Goal: Find contact information: Find contact information

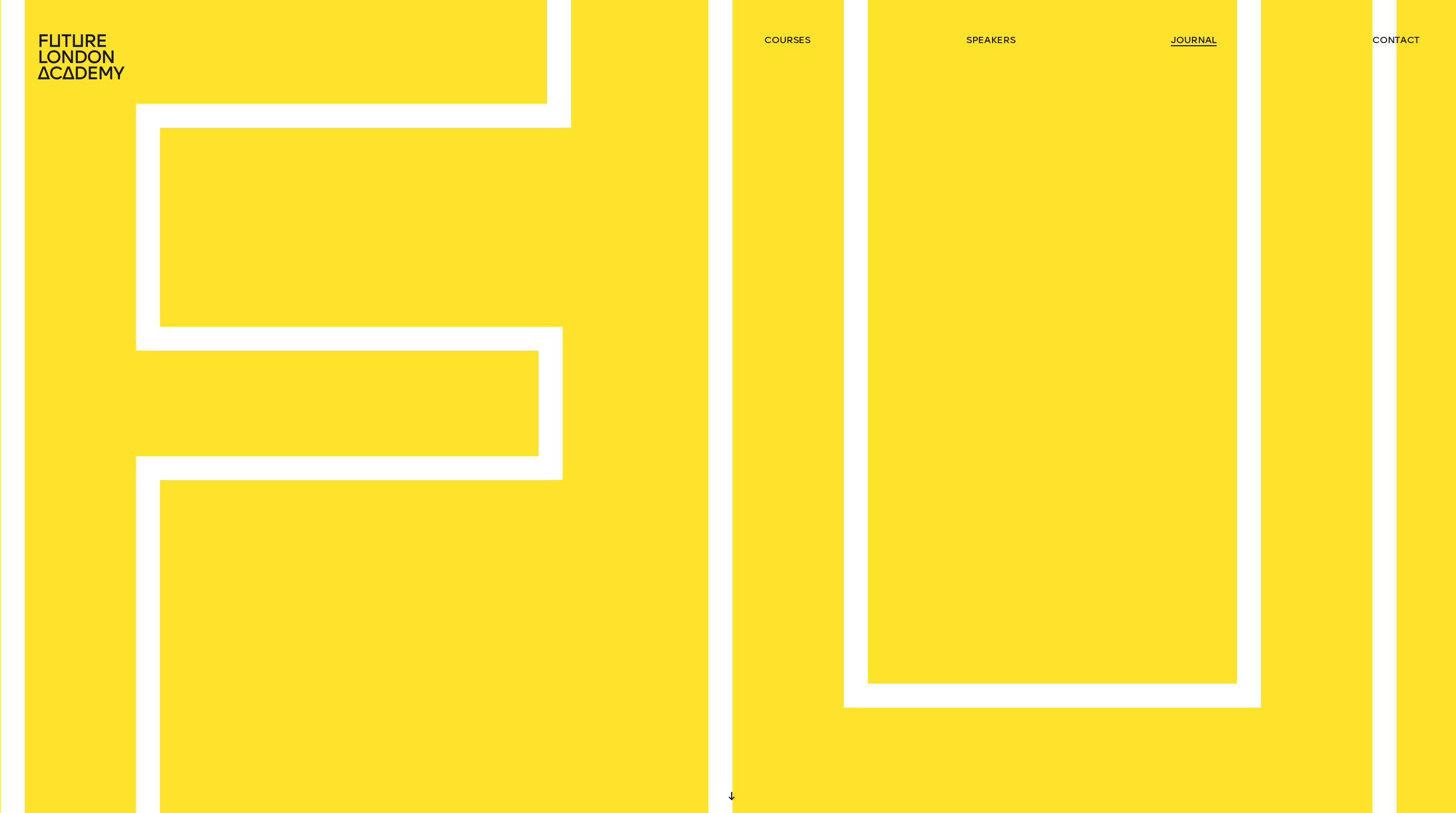
click at [1184, 43] on link "journal" at bounding box center [1193, 40] width 45 height 13
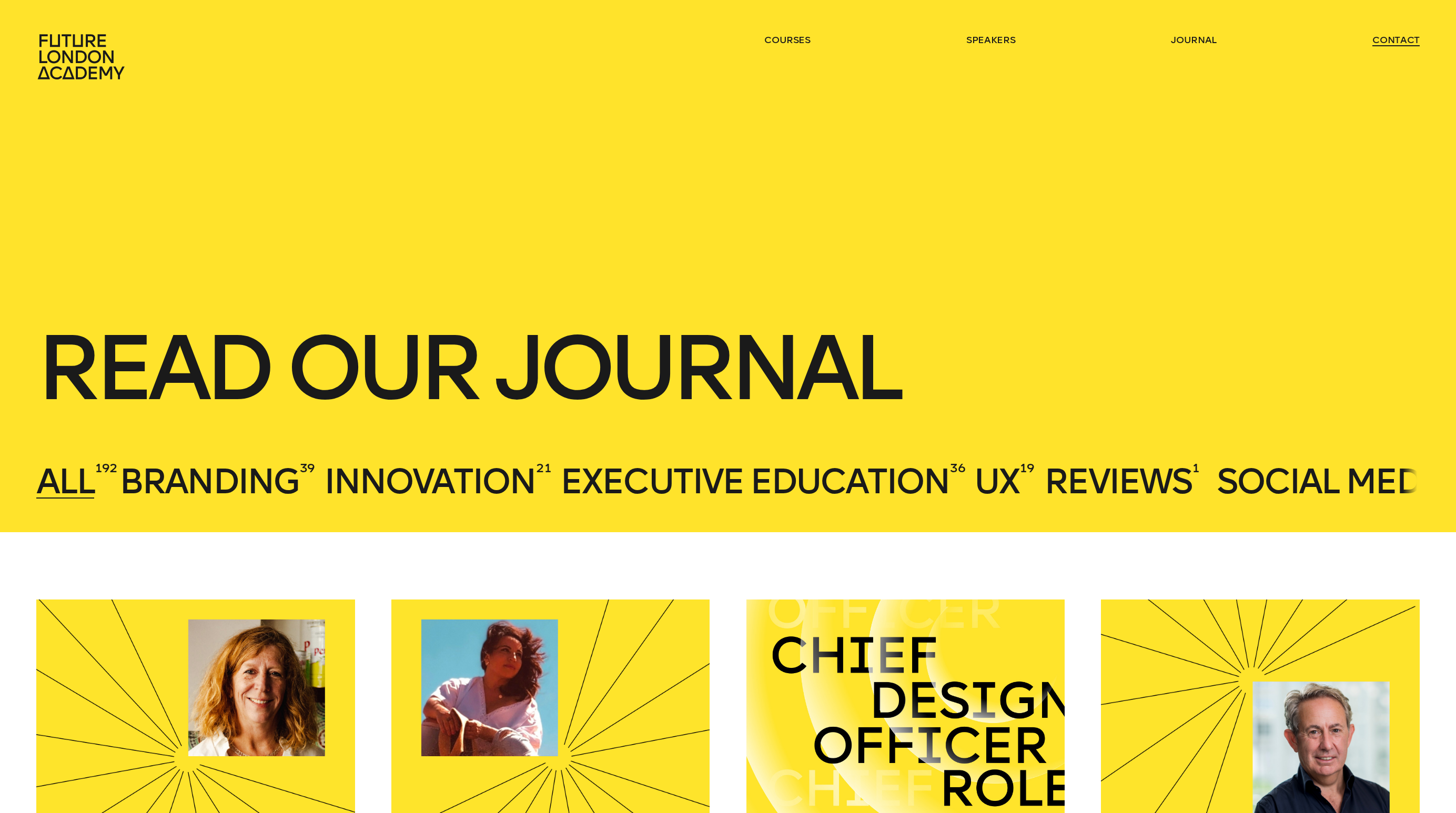
click at [1382, 40] on link "contact" at bounding box center [1396, 40] width 47 height 13
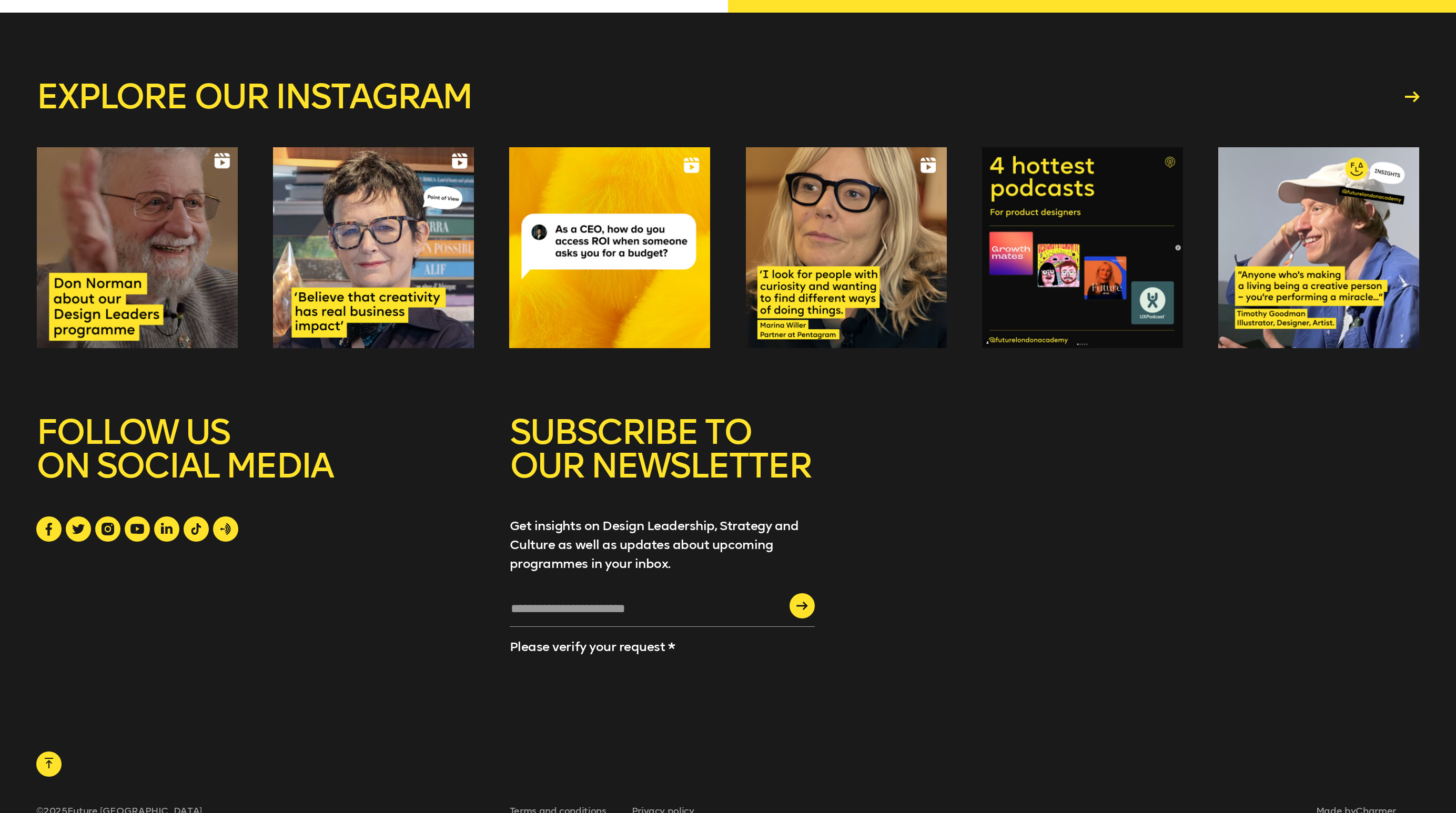
scroll to position [1778, 0]
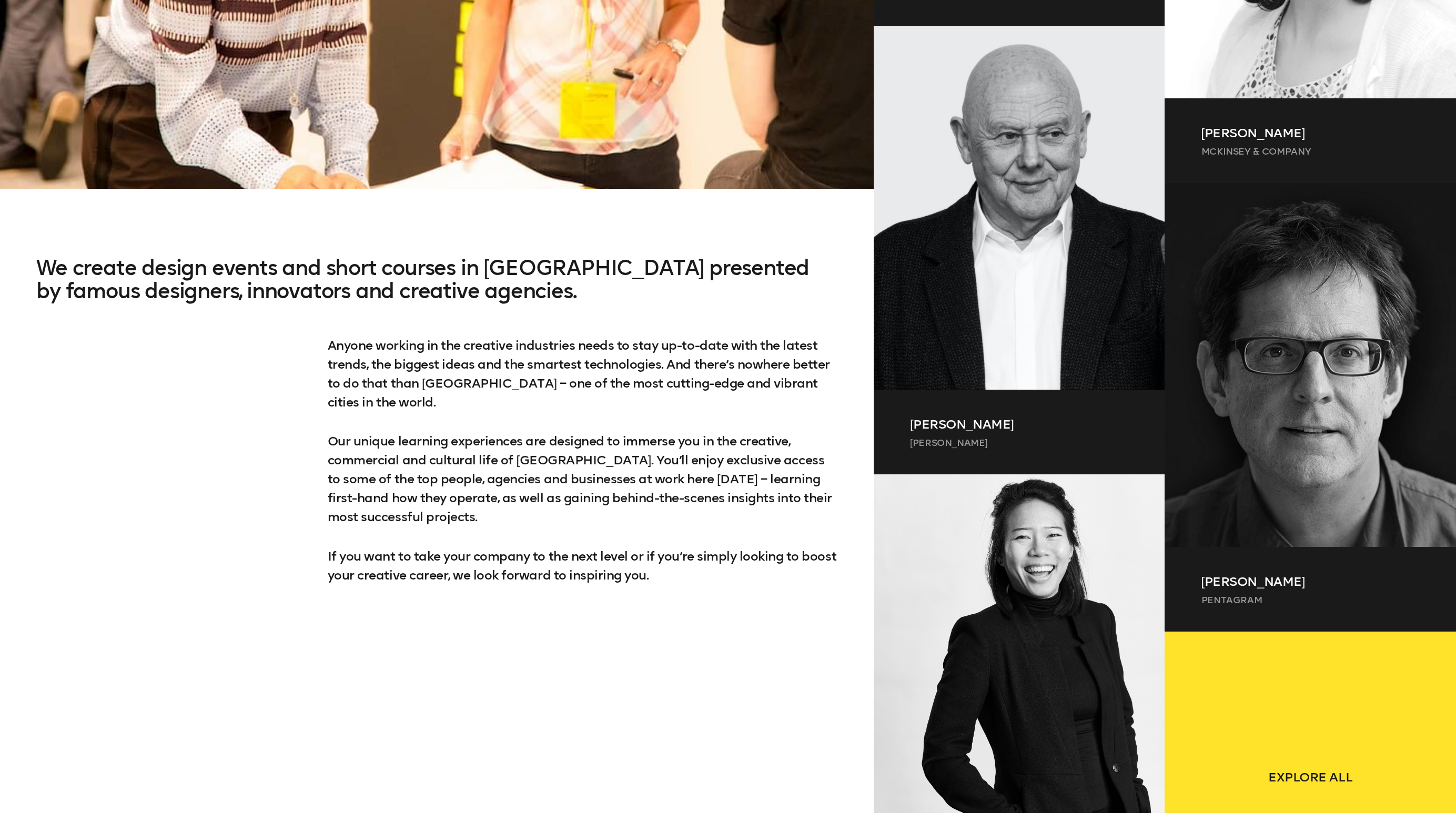
scroll to position [1069, 0]
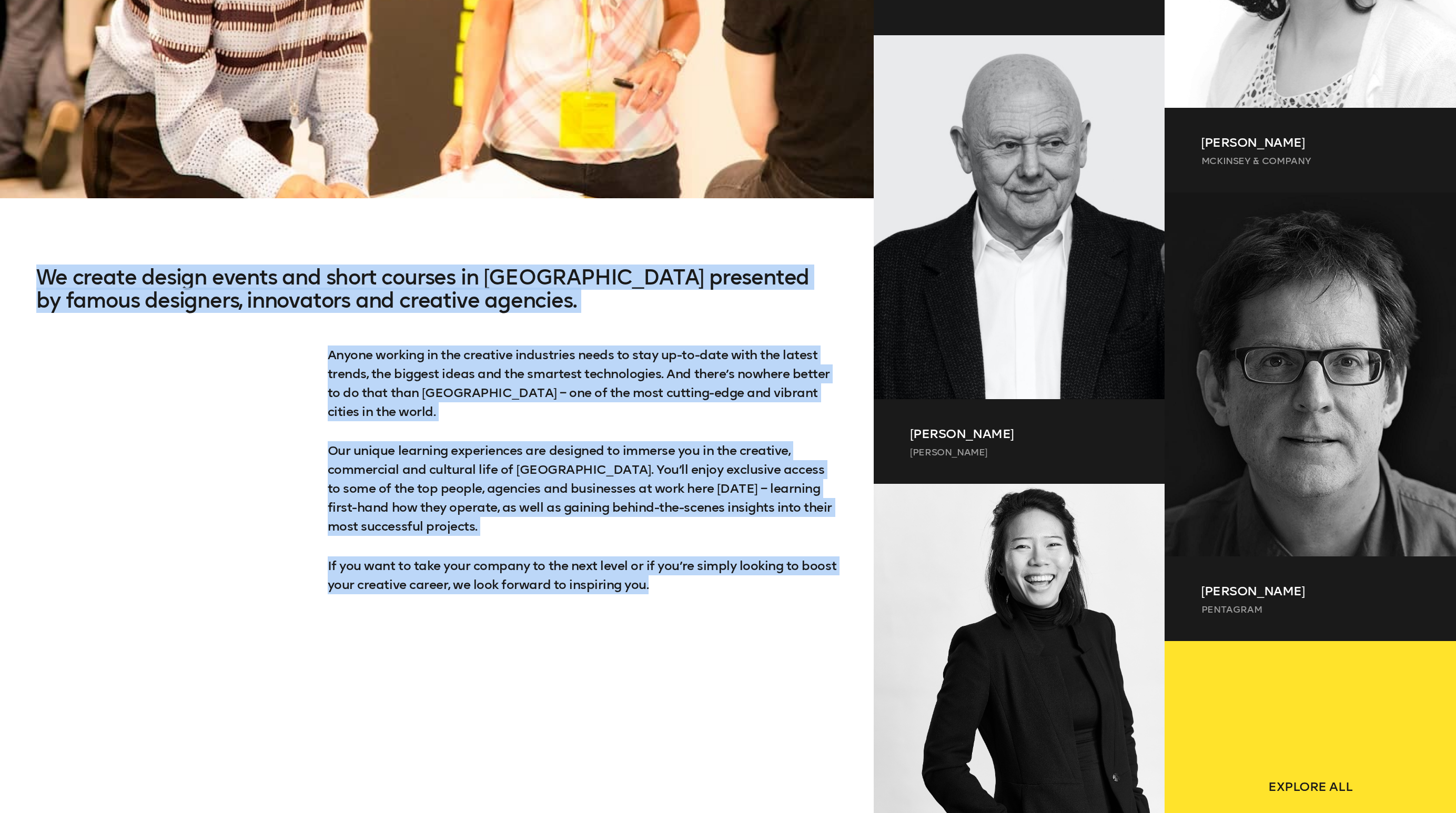
drag, startPoint x: 41, startPoint y: 275, endPoint x: 794, endPoint y: 616, distance: 826.6
click at [795, 616] on div "We create design events and short courses in [GEOGRAPHIC_DATA] presented by fam…" at bounding box center [437, 464] width 874 height 396
copy div "We create design events and short courses in [GEOGRAPHIC_DATA] presented by fam…"
